Goal: Find specific page/section: Find specific page/section

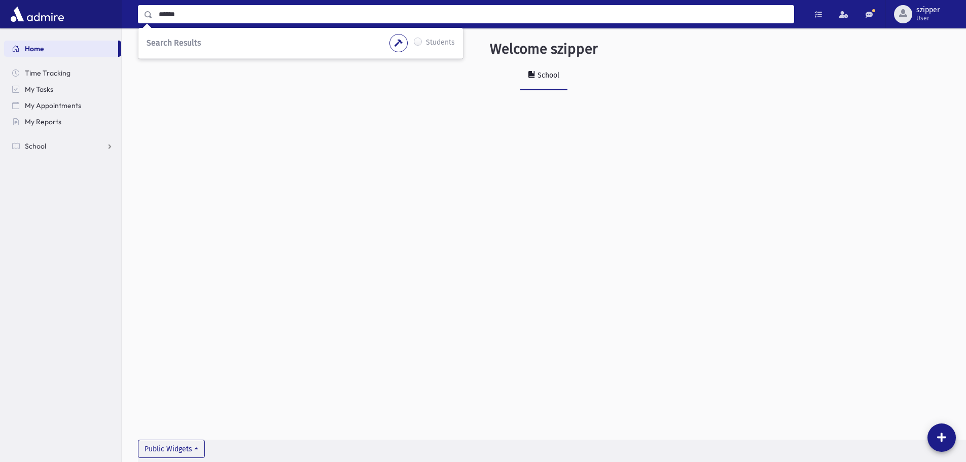
type input "******"
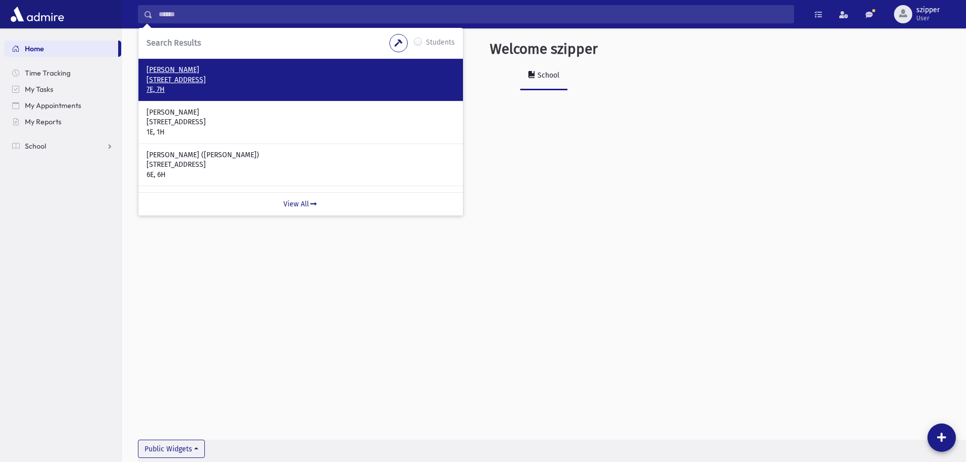
click at [190, 81] on p "[STREET_ADDRESS]" at bounding box center [301, 80] width 308 height 10
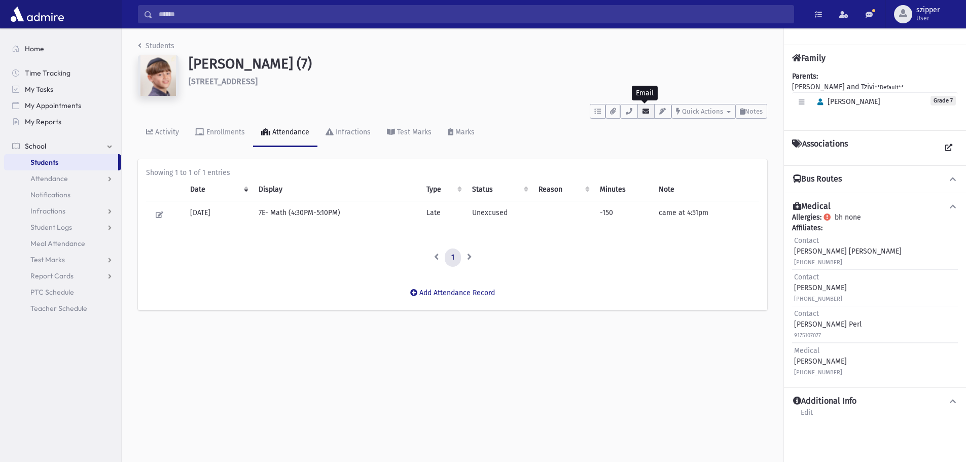
click at [645, 106] on button "button" at bounding box center [645, 111] width 17 height 15
click at [66, 47] on link "Home" at bounding box center [62, 49] width 117 height 16
